Goal: Task Accomplishment & Management: Manage account settings

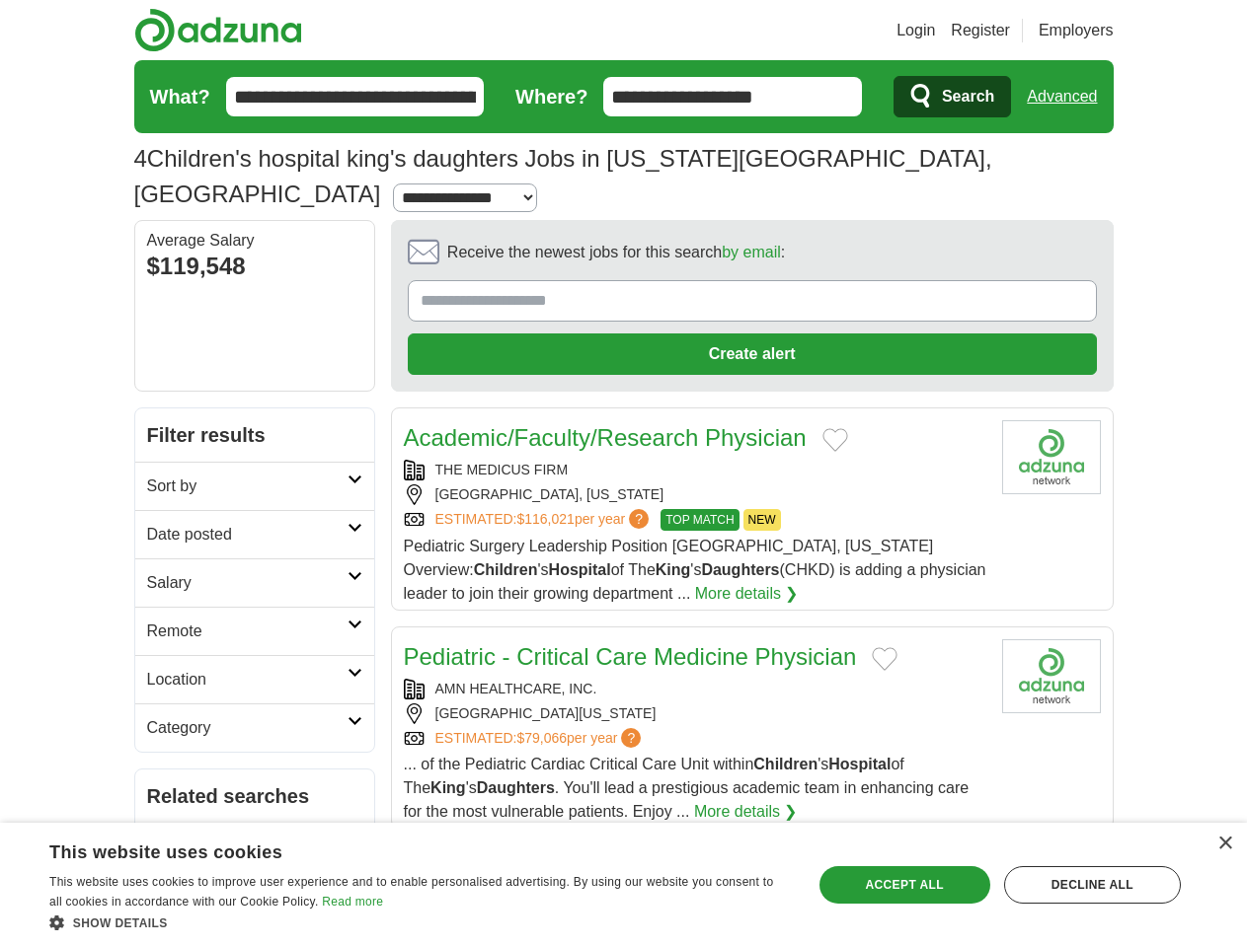
click at [935, 31] on link "Login" at bounding box center [915, 31] width 38 height 24
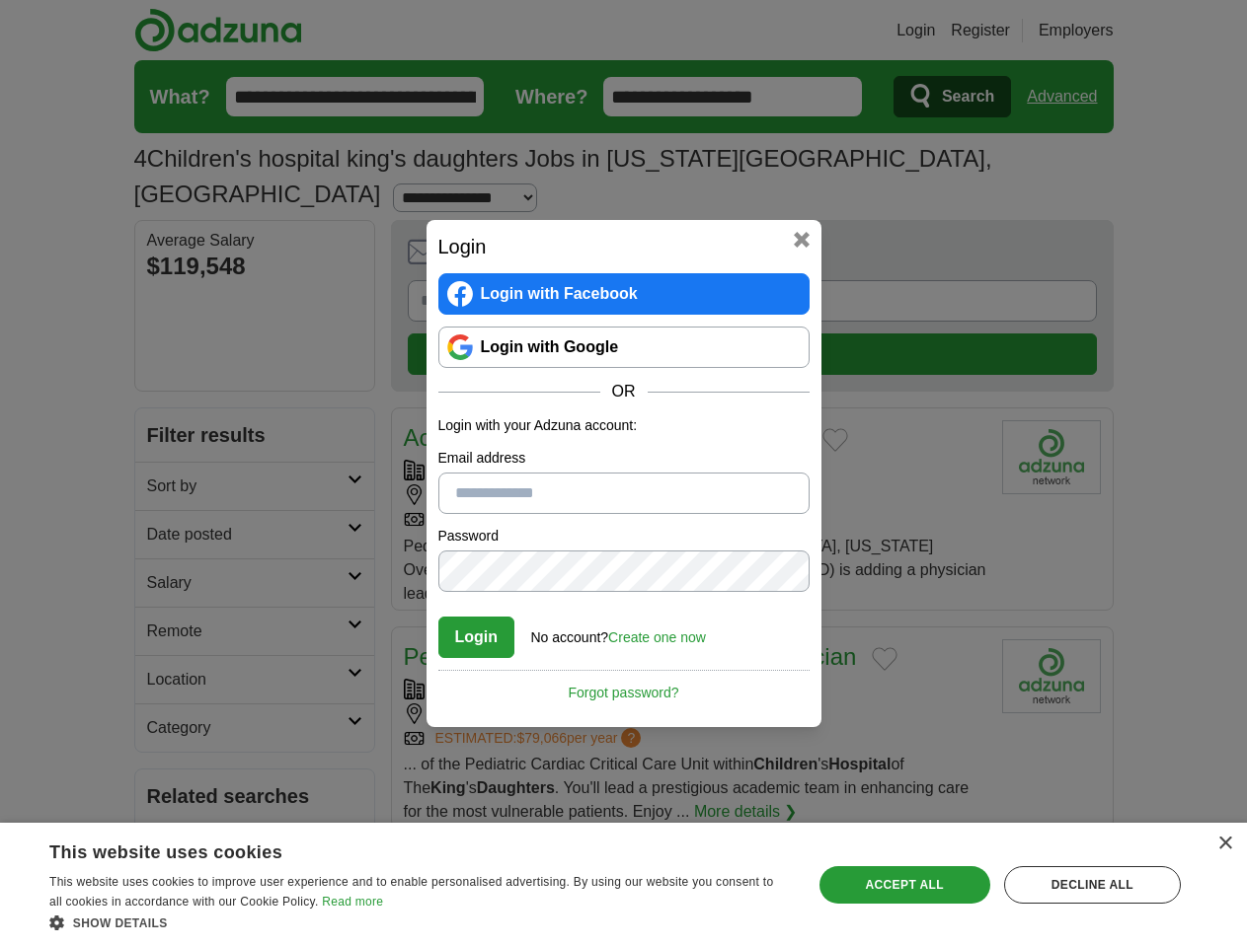
click at [1098, 31] on div "Login Login with Facebook Login with Google OR Login with your Adzuna account: …" at bounding box center [623, 473] width 1247 height 947
click at [1069, 97] on div "Login Login with Facebook Login with Google OR Login with your Adzuna account: …" at bounding box center [623, 473] width 1247 height 947
click at [697, 222] on div "Login Login with Facebook Login with Google OR Login with your Adzuna account: …" at bounding box center [623, 473] width 395 height 507
click at [1154, 223] on div "Login Login with Facebook Login with Google OR Login with your Adzuna account: …" at bounding box center [623, 473] width 1247 height 947
click at [166, 355] on div "Login Login with Facebook Login with Google OR Login with your Adzuna account: …" at bounding box center [623, 473] width 1247 height 947
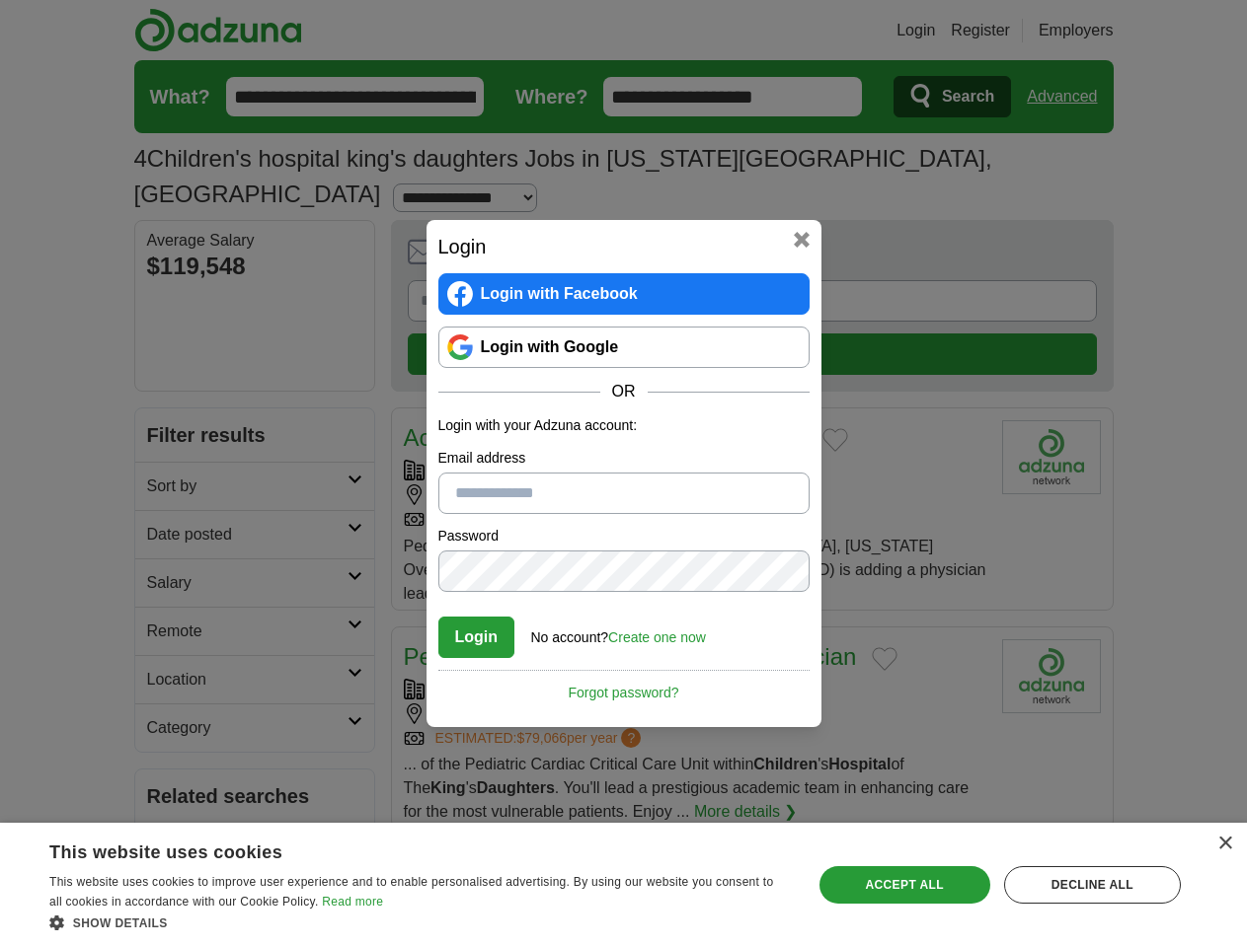
click at [166, 404] on div "Login Login with Facebook Login with Google OR Login with your Adzuna account: …" at bounding box center [623, 473] width 1247 height 947
click at [166, 452] on div "Login Login with Facebook Login with Google OR Login with your Adzuna account: …" at bounding box center [623, 473] width 1247 height 947
click at [166, 500] on div "Login Login with Facebook Login with Google OR Login with your Adzuna account: …" at bounding box center [623, 473] width 1247 height 947
click at [166, 549] on div "Login Login with Facebook Login with Google OR Login with your Adzuna account: …" at bounding box center [623, 473] width 1247 height 947
